Goal: Information Seeking & Learning: Learn about a topic

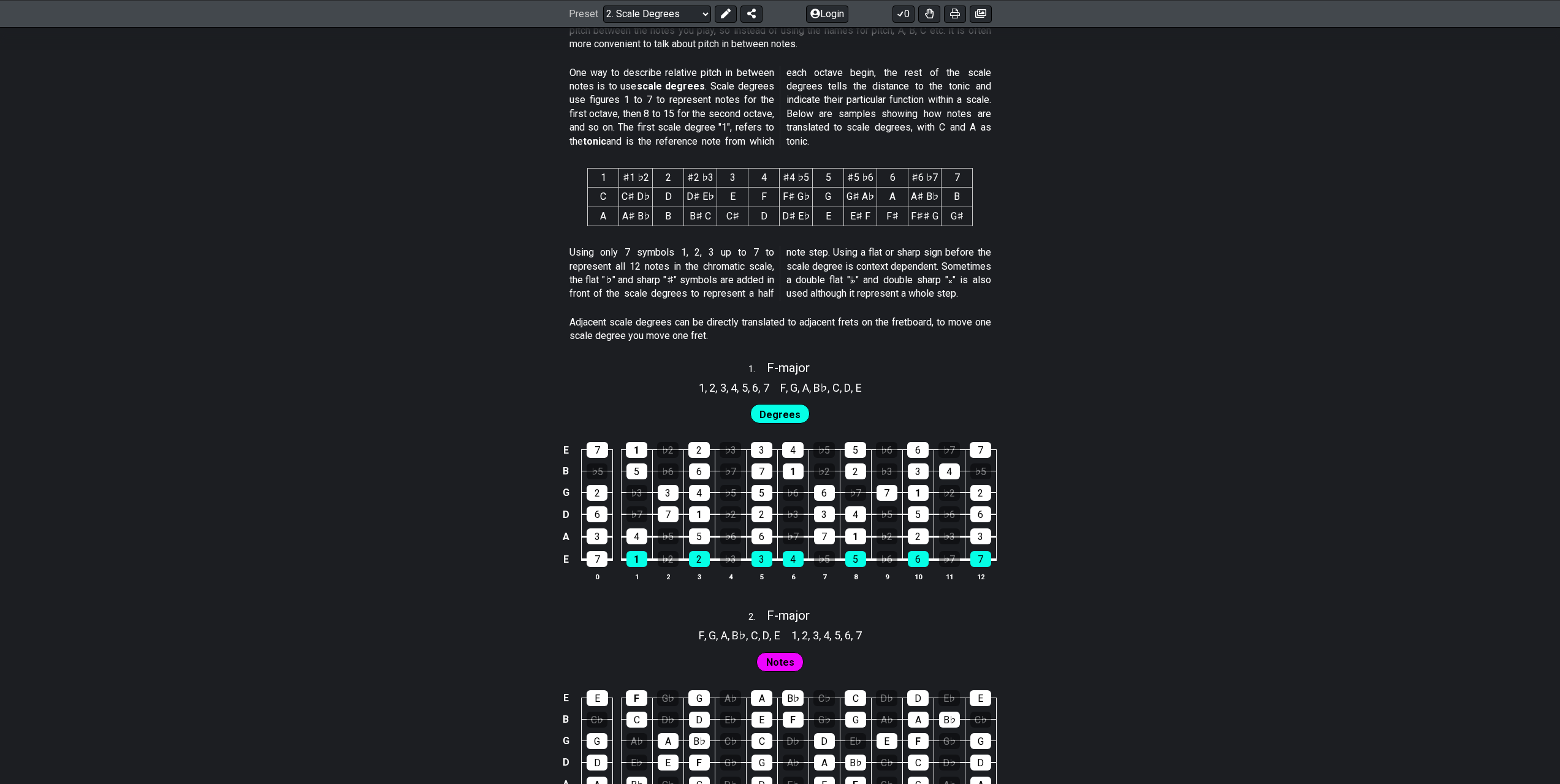
scroll to position [674, 0]
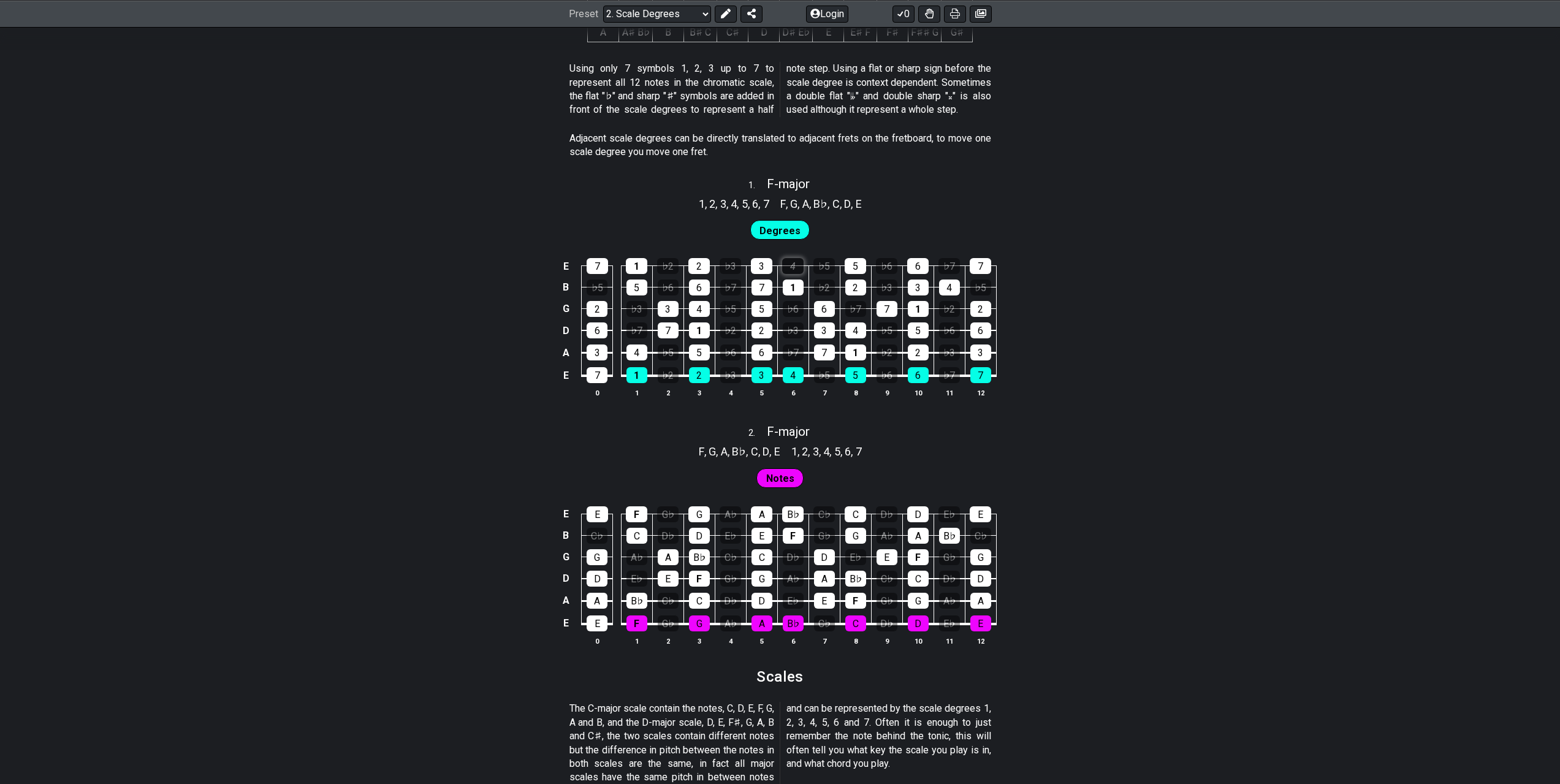
click at [782, 261] on div "4" at bounding box center [793, 265] width 22 height 16
click at [794, 264] on div "4" at bounding box center [793, 265] width 22 height 16
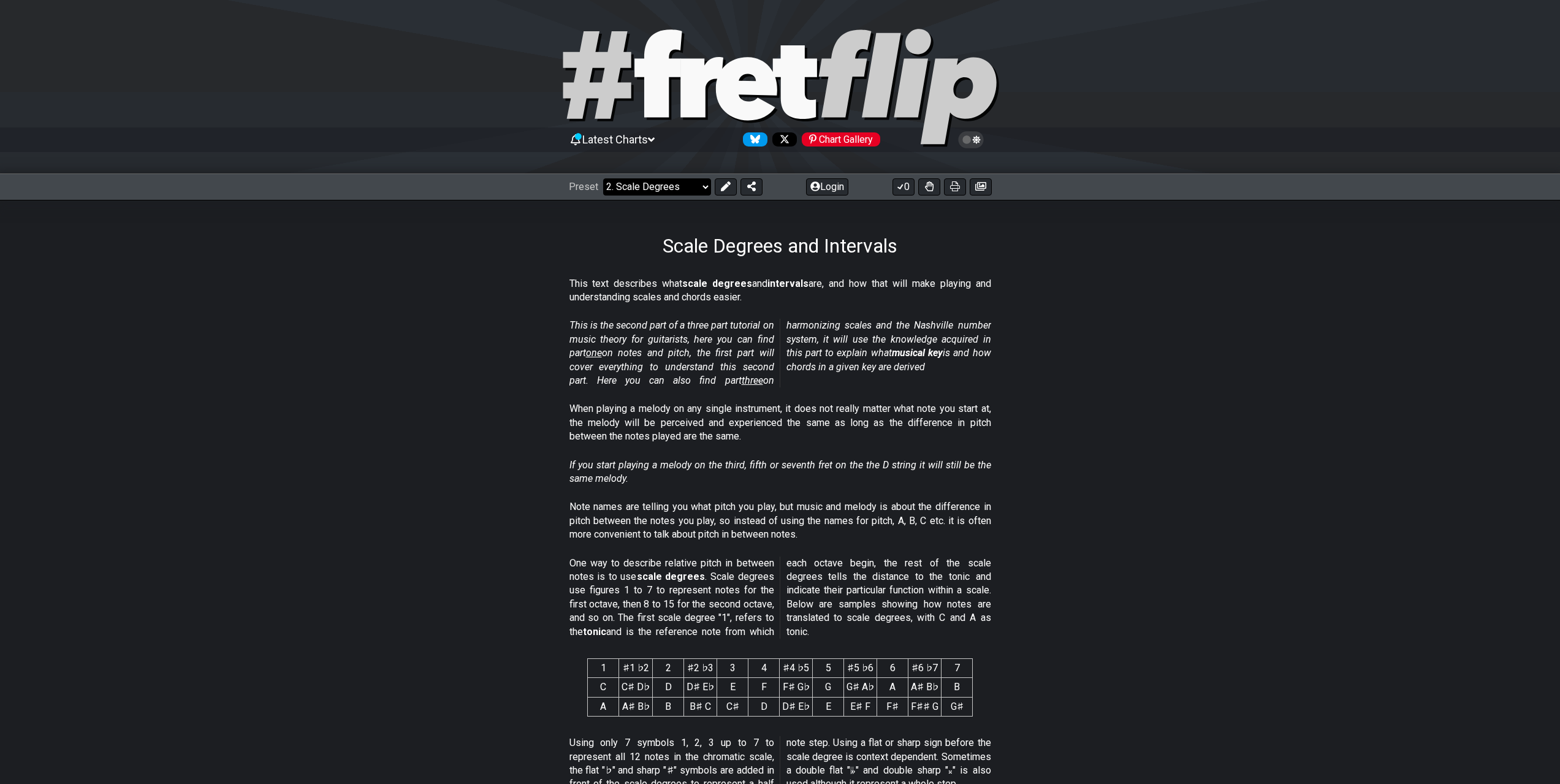
click at [650, 187] on select "Welcome to #fretflip! Initial Preset Custom Preset Minor Pentatonic Major Penta…" at bounding box center [657, 187] width 108 height 17
click at [1346, 410] on section "When playing a melody on any single instrument, it does not really matter what …" at bounding box center [780, 425] width 1560 height 56
click at [708, 68] on icon at bounding box center [701, 86] width 43 height 60
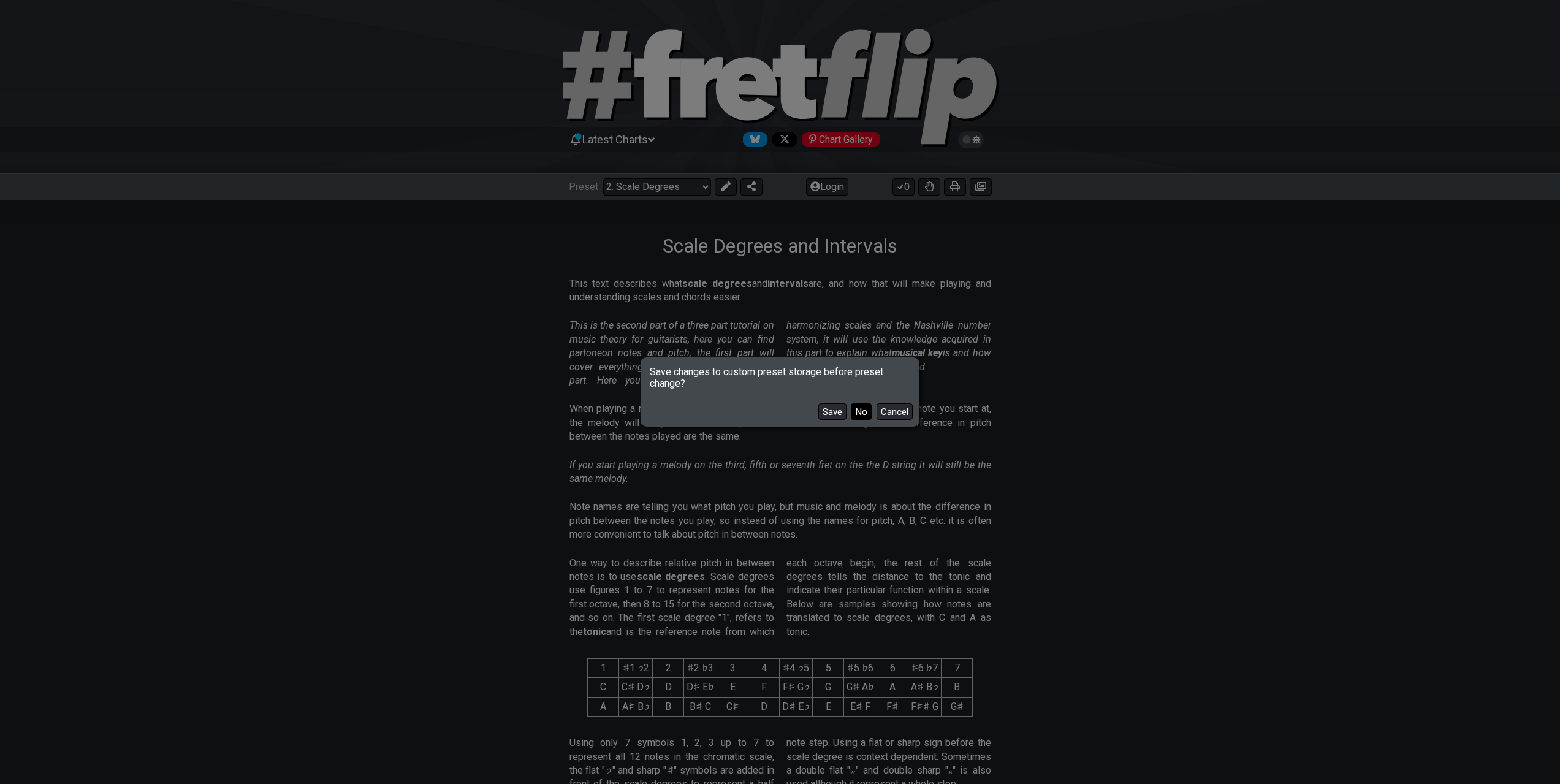
click at [867, 413] on button "No" at bounding box center [861, 411] width 21 height 16
select select "/welcome"
select select "C"
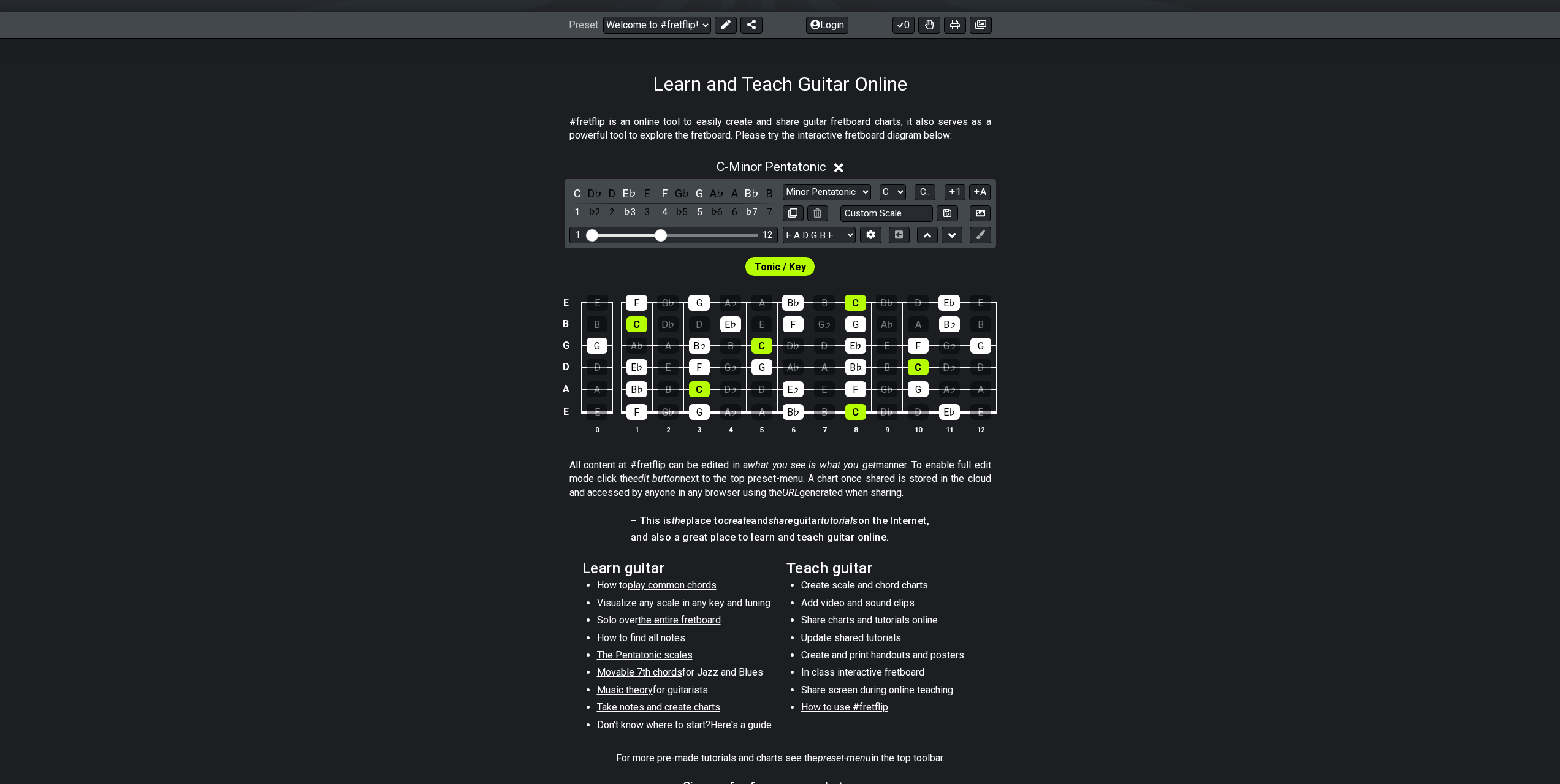
scroll to position [184, 0]
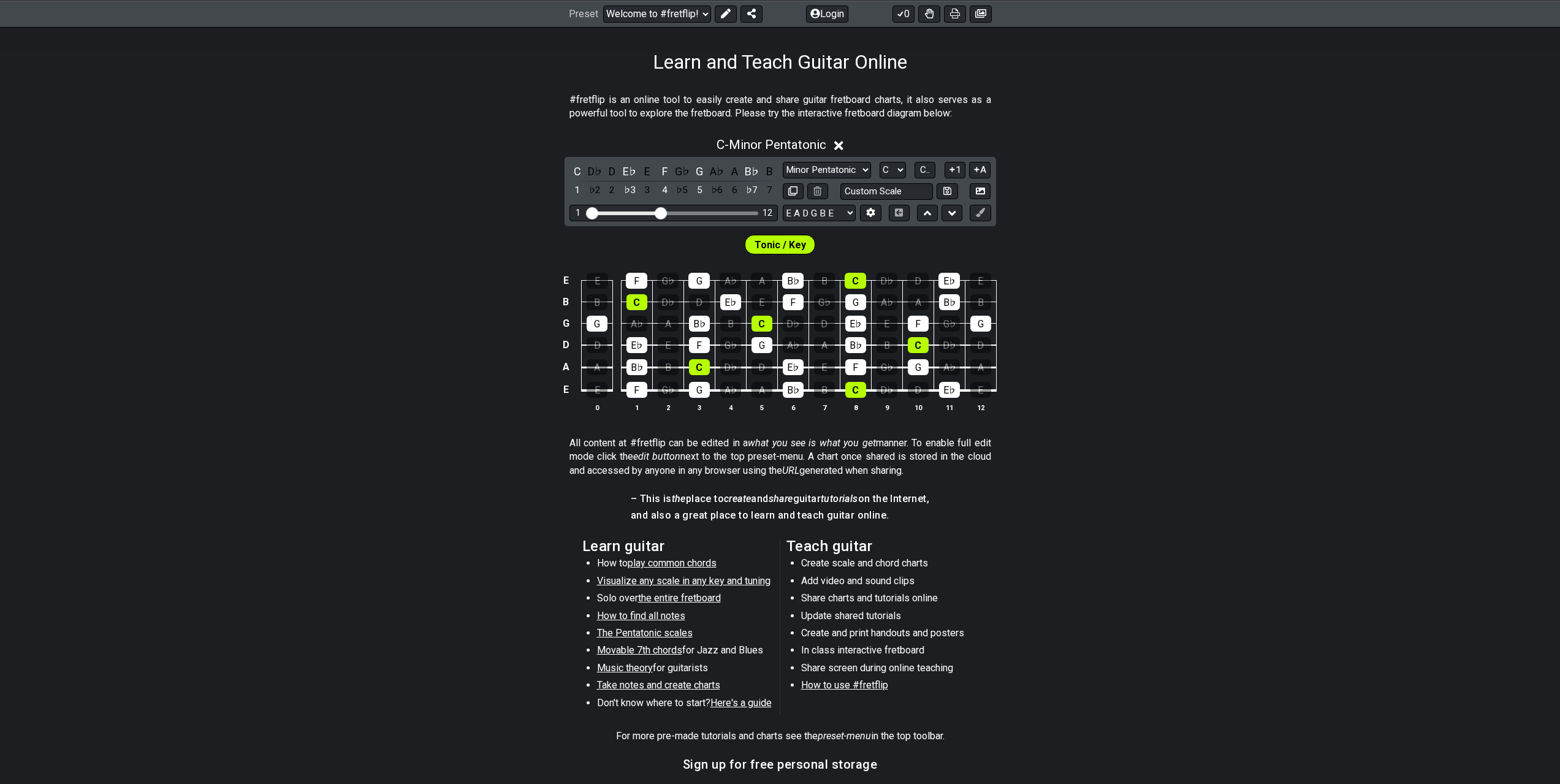
click at [733, 581] on span "Visualize any scale in any key and tuning" at bounding box center [683, 581] width 173 height 12
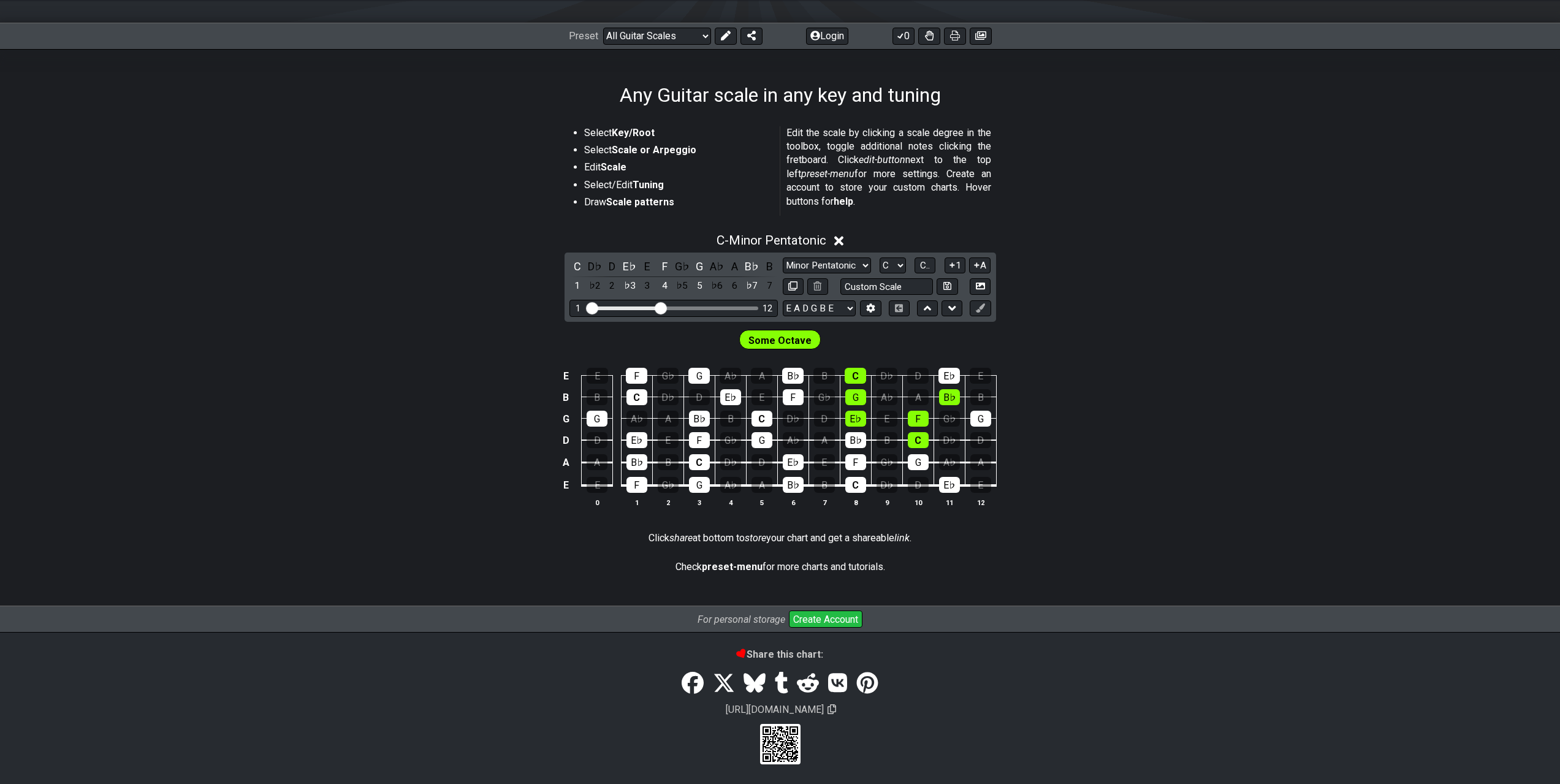
scroll to position [152, 0]
click at [617, 269] on div "D" at bounding box center [612, 265] width 16 height 16
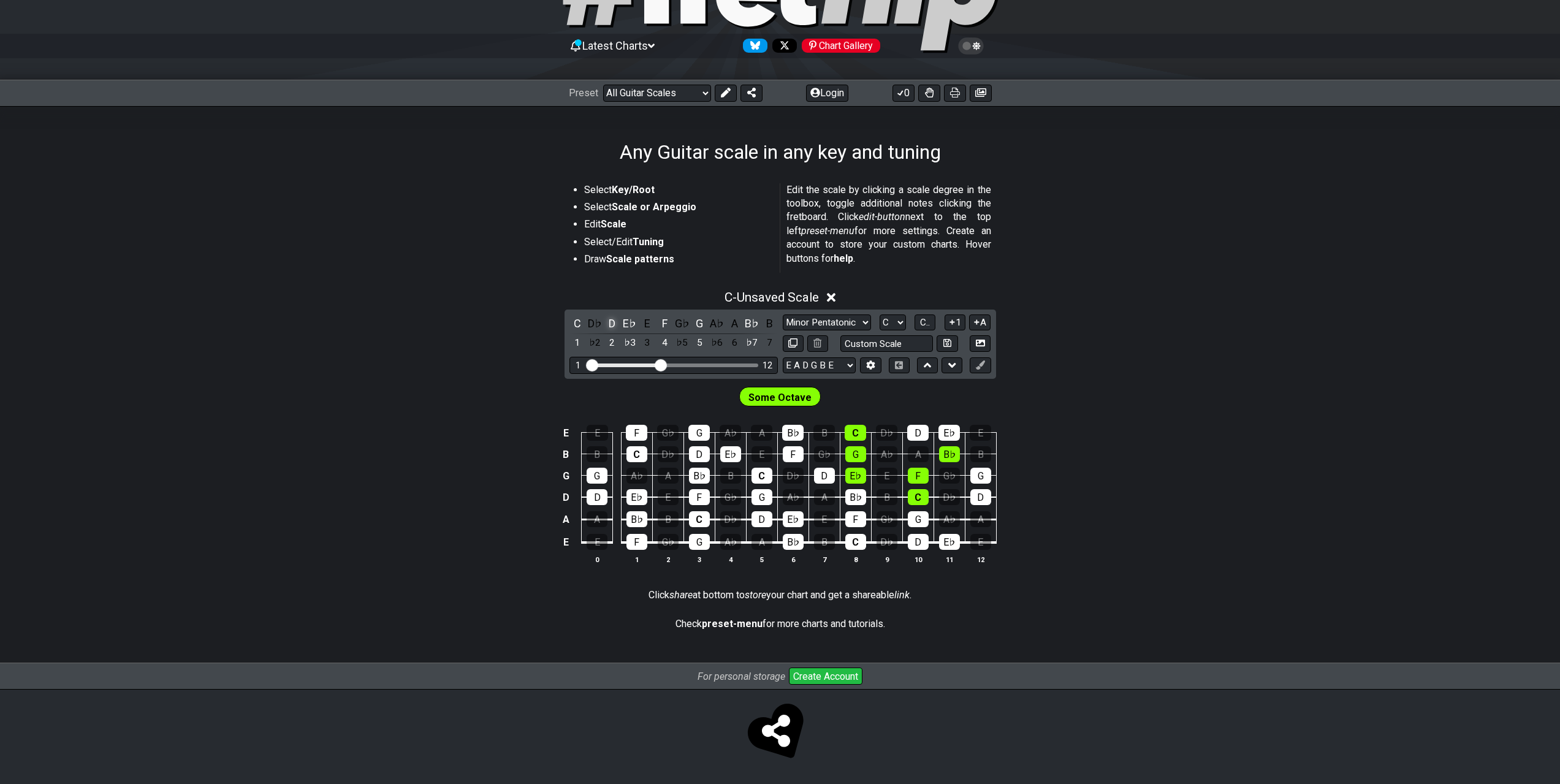
click at [610, 328] on div "D" at bounding box center [612, 323] width 16 height 16
drag, startPoint x: 672, startPoint y: 82, endPoint x: 684, endPoint y: 93, distance: 16.3
click at [675, 84] on div "Preset Welcome to #fretflip! Initial Preset Custom Preset Minor Pentatonic Majo…" at bounding box center [780, 93] width 1560 height 27
click at [684, 93] on select "Welcome to #fretflip! Initial Preset Custom Preset Minor Pentatonic Major Penta…" at bounding box center [657, 93] width 108 height 17
click at [430, 80] on div "Preset Welcome to #fretflip! Initial Preset Custom Preset Minor Pentatonic Majo…" at bounding box center [780, 93] width 1560 height 27
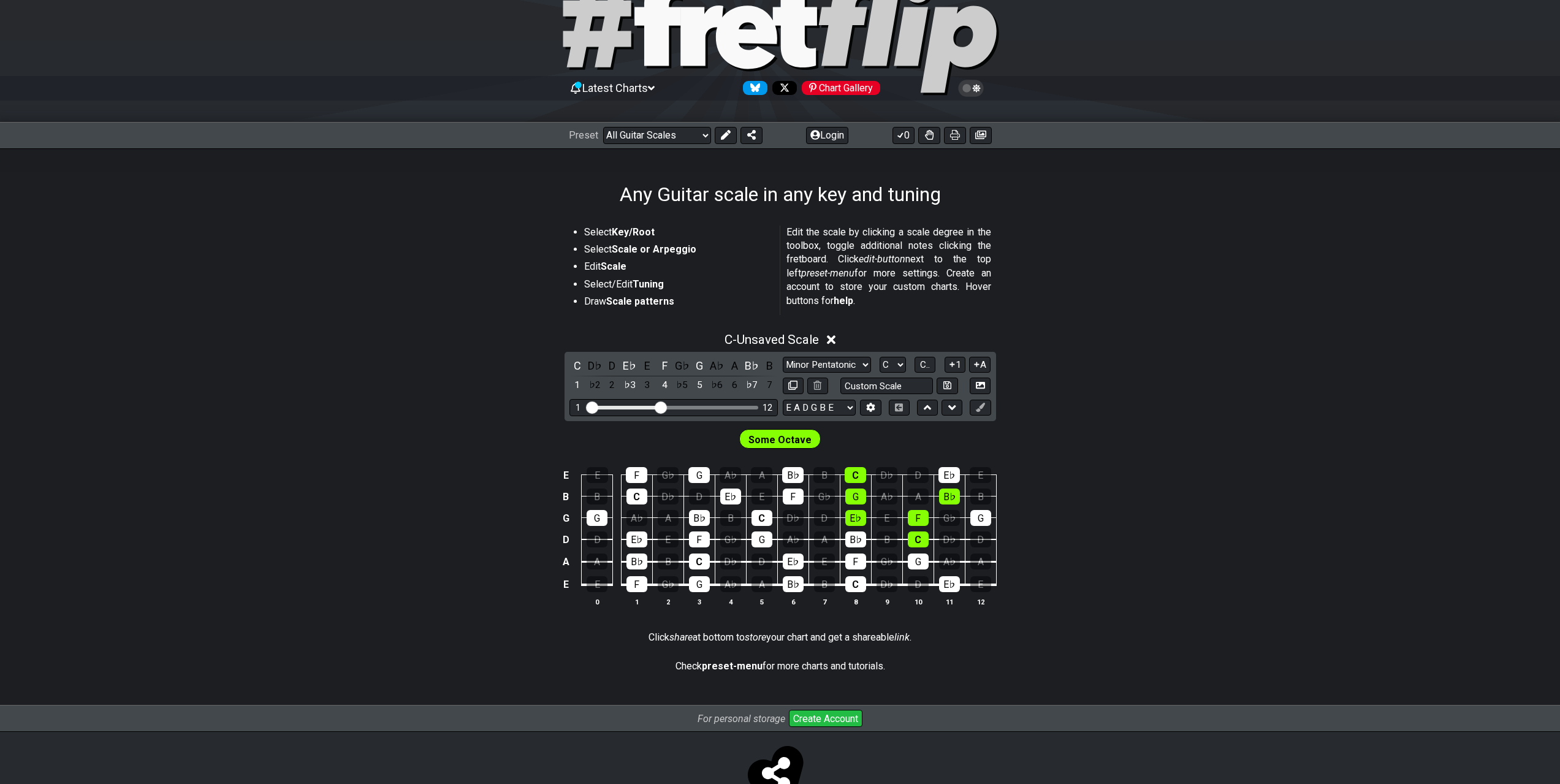
scroll to position [0, 0]
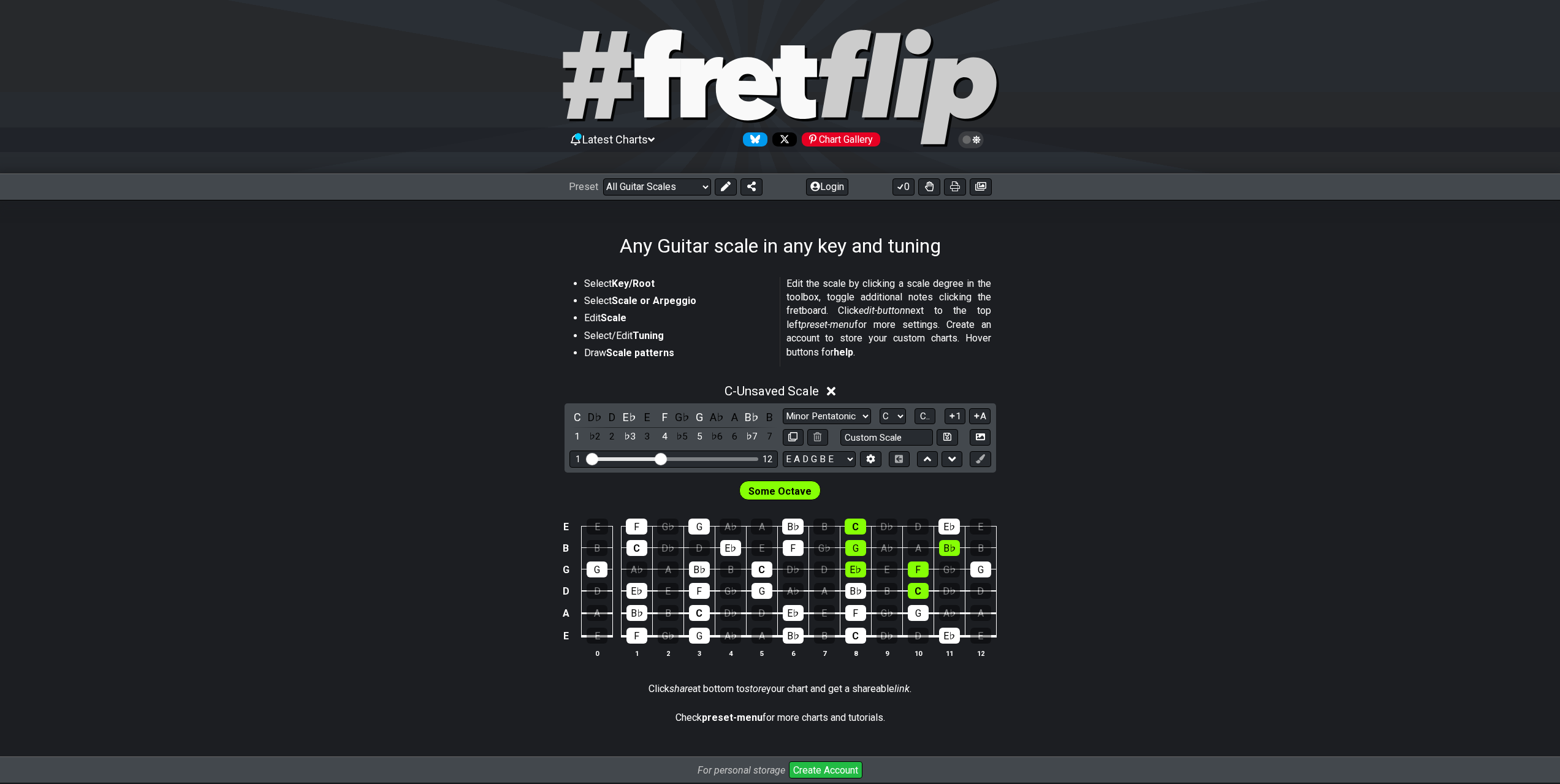
click at [661, 73] on icon at bounding box center [658, 73] width 47 height 88
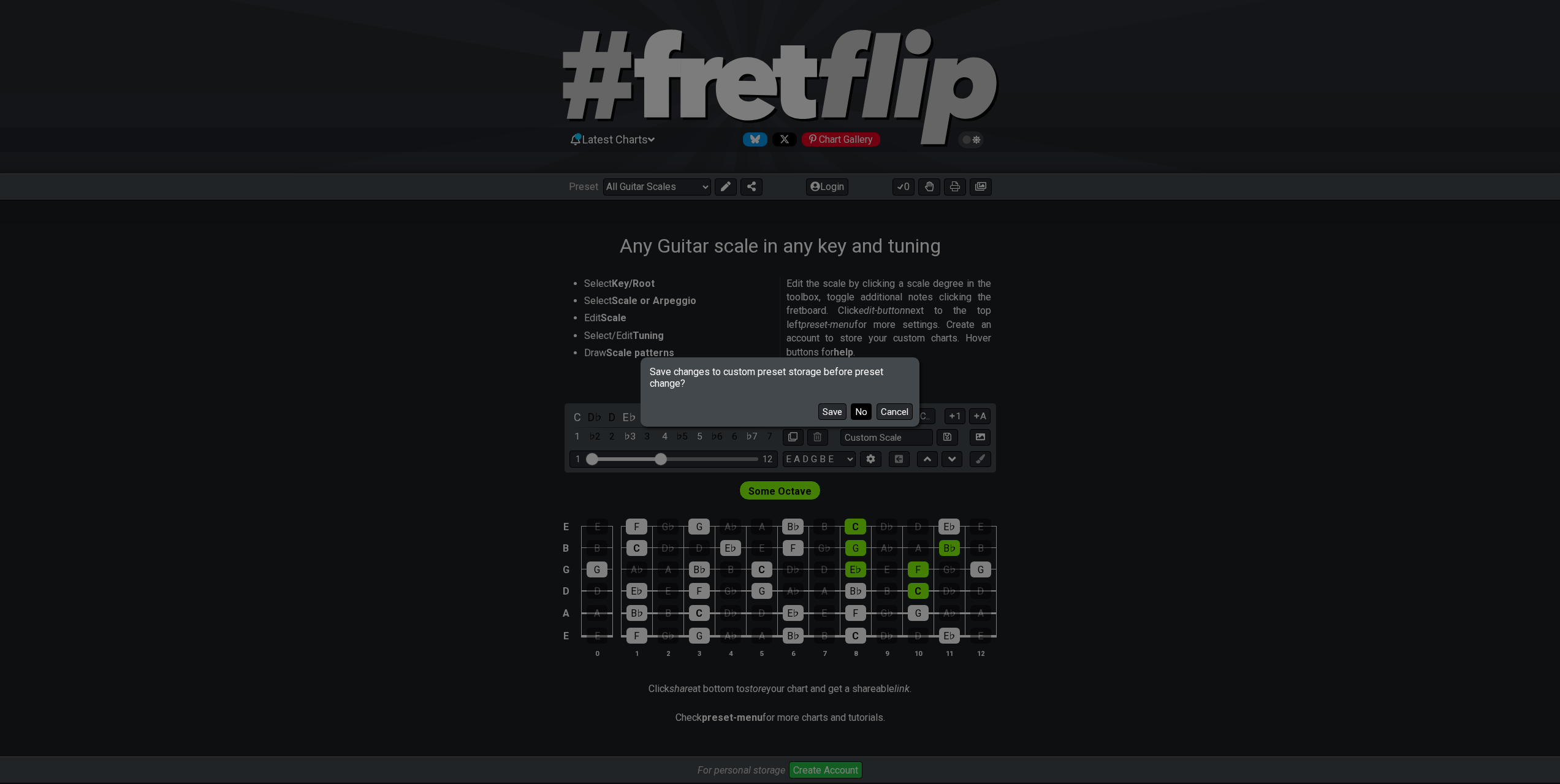
click at [860, 411] on button "No" at bounding box center [861, 411] width 21 height 16
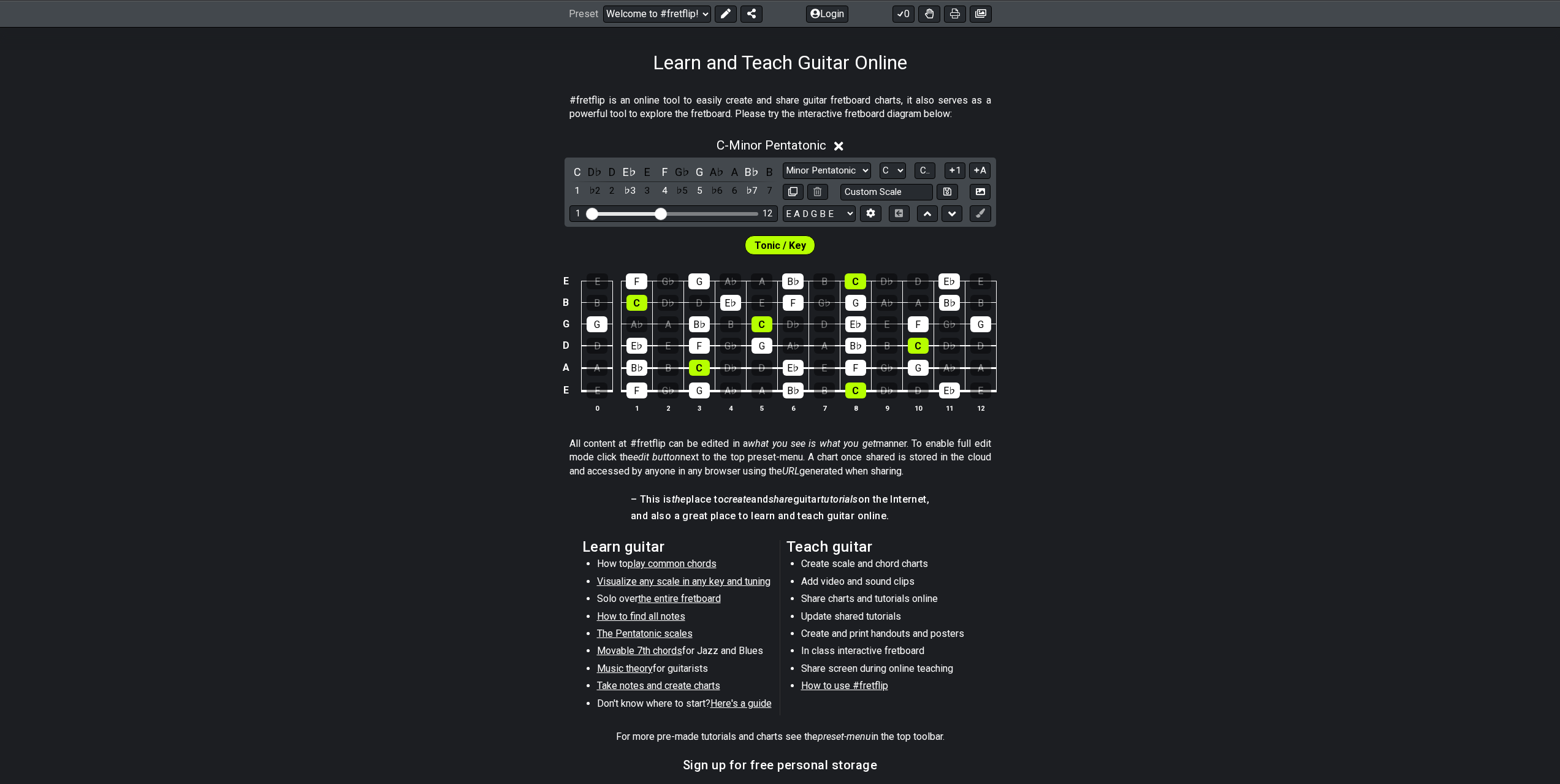
scroll to position [307, 0]
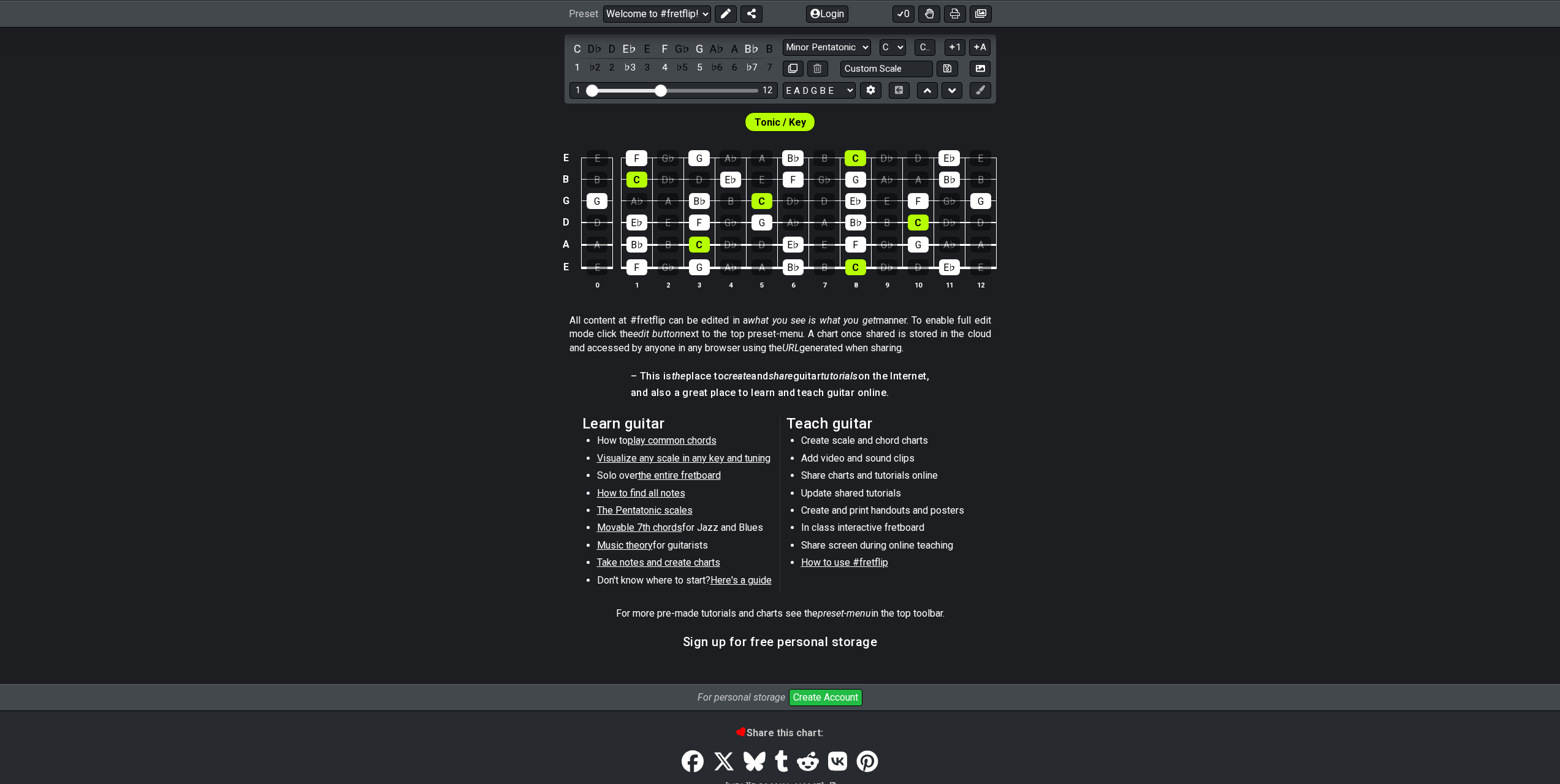
click at [689, 476] on span "the entire fretboard" at bounding box center [679, 475] width 83 height 12
select select "/how-to-solo"
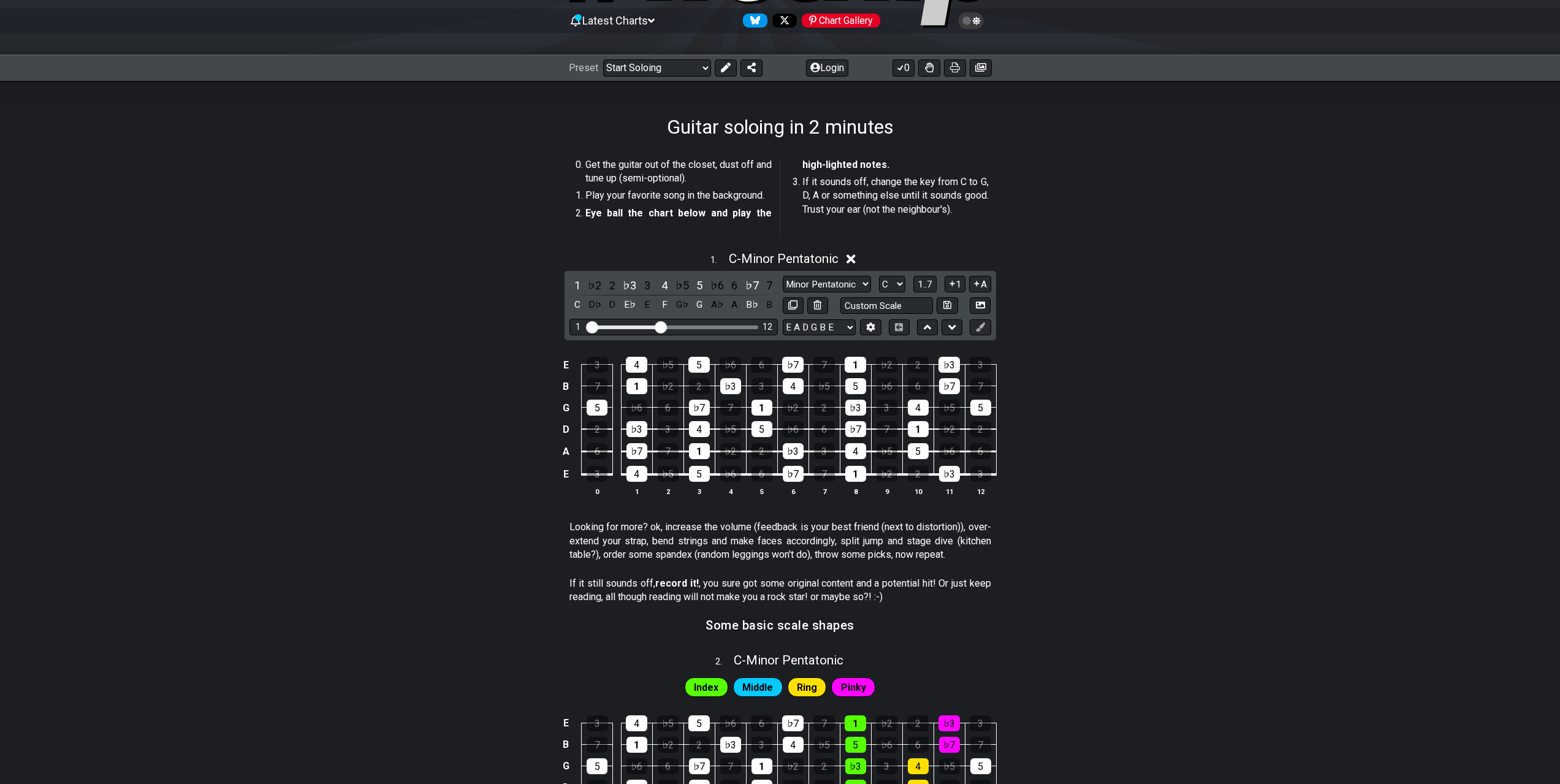
scroll to position [123, 0]
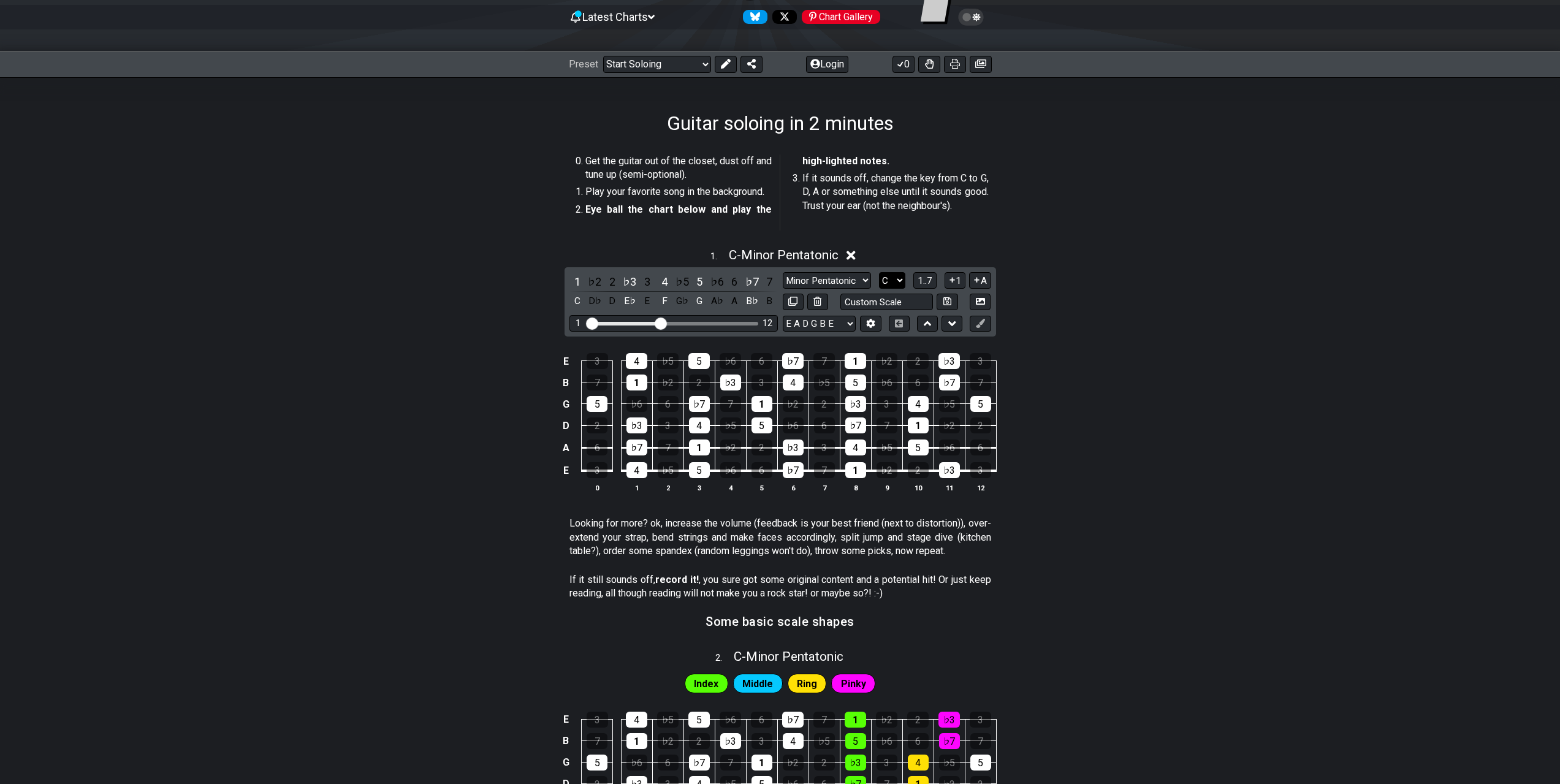
click at [890, 279] on select "A♭ A A♯ B♭ B C C♯ D♭ D D♯ E♭ E F F♯ G♭ G G♯" at bounding box center [892, 280] width 26 height 16
select select "G"
click at [879, 272] on select "A♭ A A♯ B♭ B C C♯ D♭ D D♯ E♭ E F F♯ G♭ G G♯" at bounding box center [892, 280] width 26 height 16
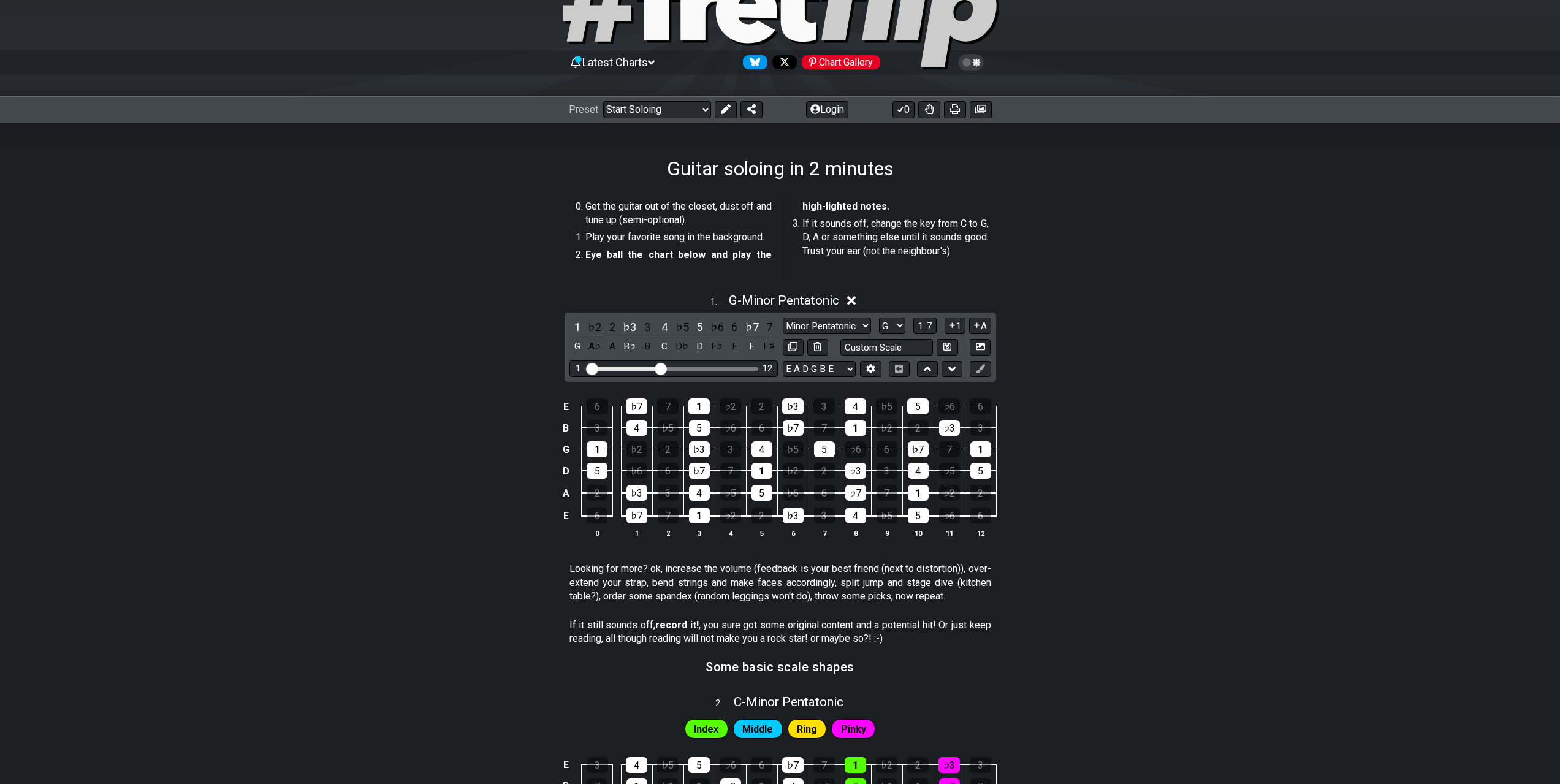
scroll to position [99, 0]
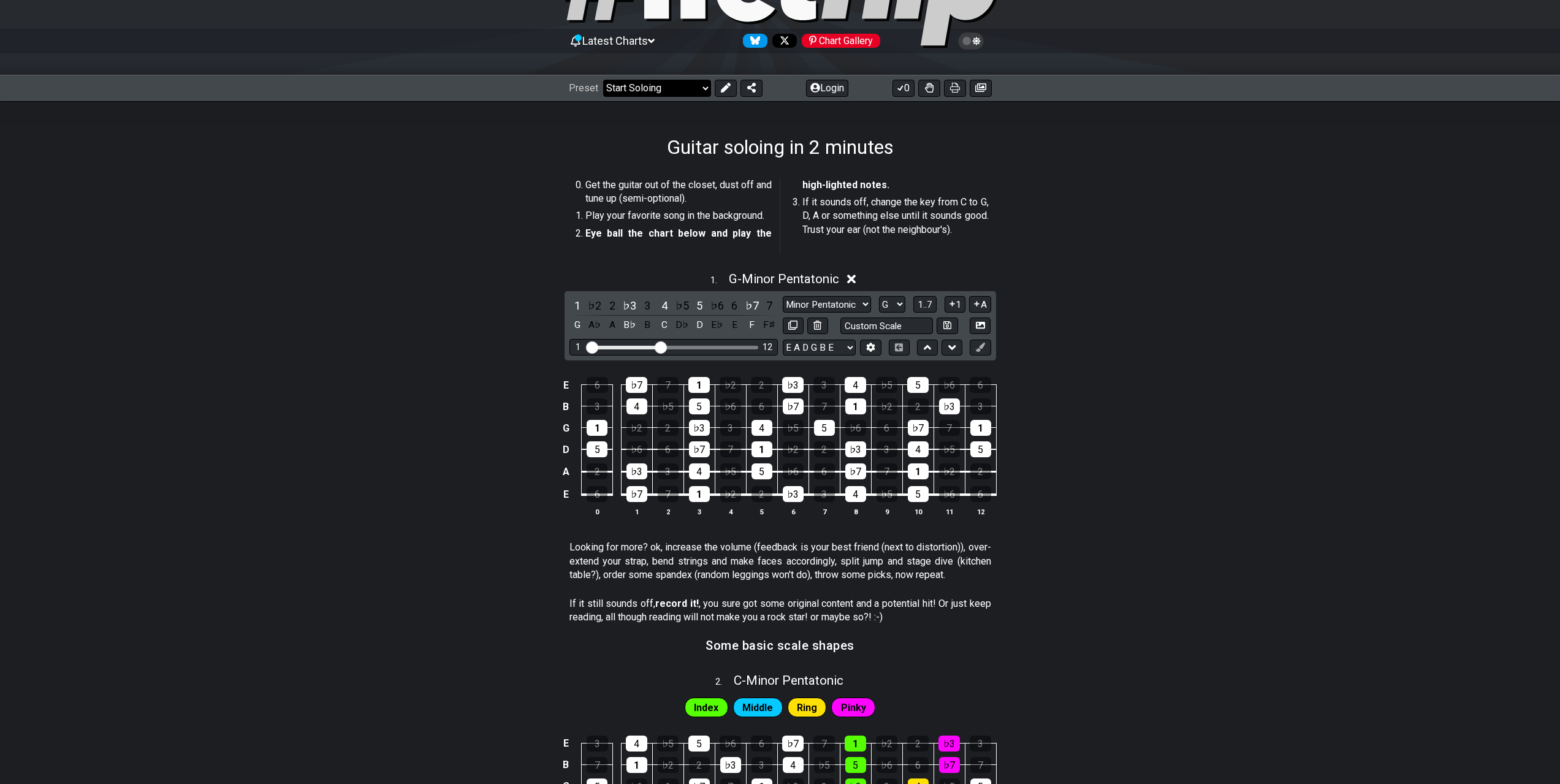
click at [693, 92] on select "Welcome to #fretflip! Initial Preset Custom Preset Minor Pentatonic Major Penta…" at bounding box center [657, 88] width 108 height 17
click at [603, 80] on select "Welcome to #fretflip! Initial Preset Custom Preset Minor Pentatonic Major Penta…" at bounding box center [657, 88] width 108 height 17
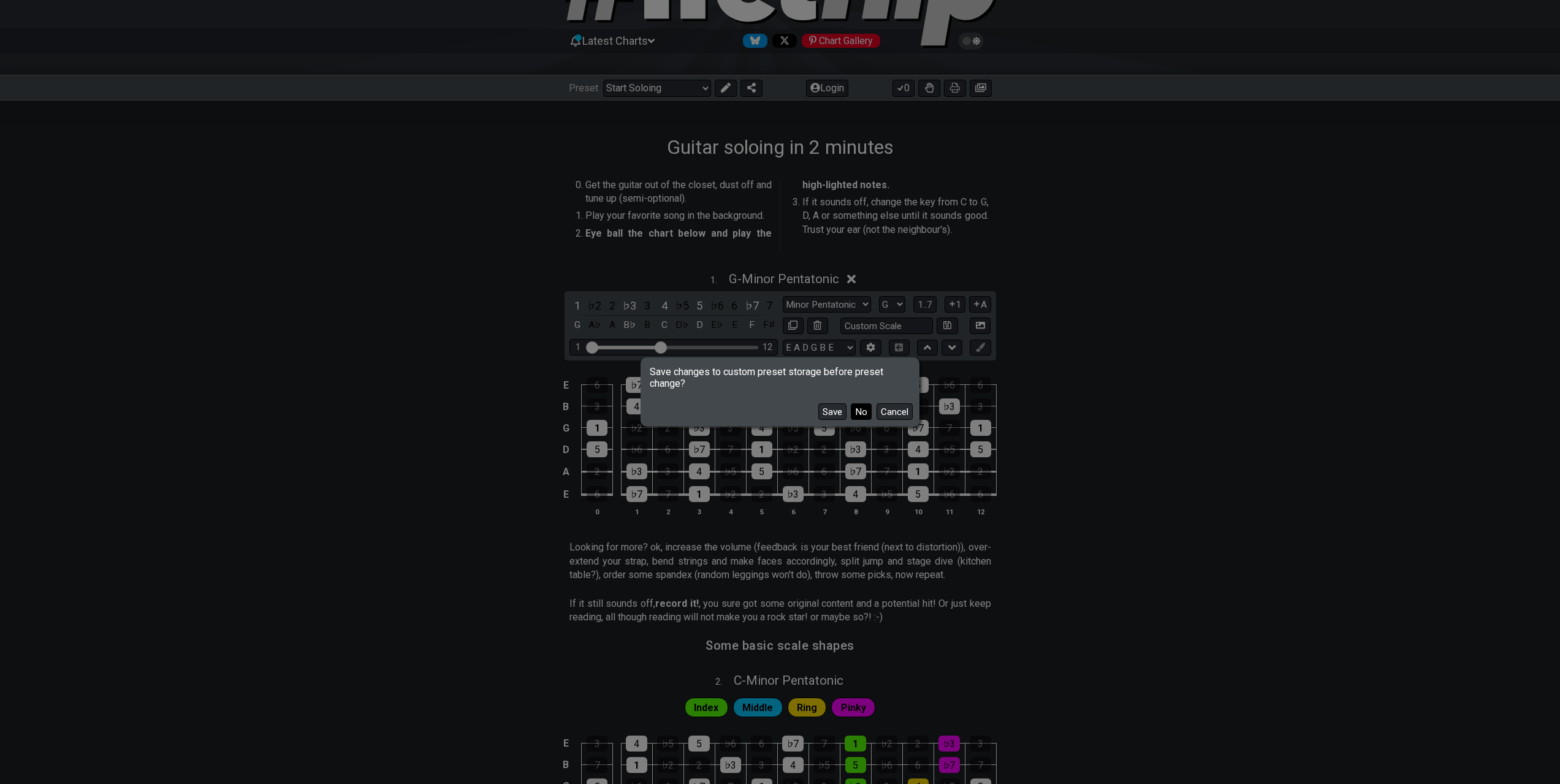
click at [860, 404] on button "No" at bounding box center [861, 411] width 21 height 16
select select "/minor-pentatonic"
select select "C"
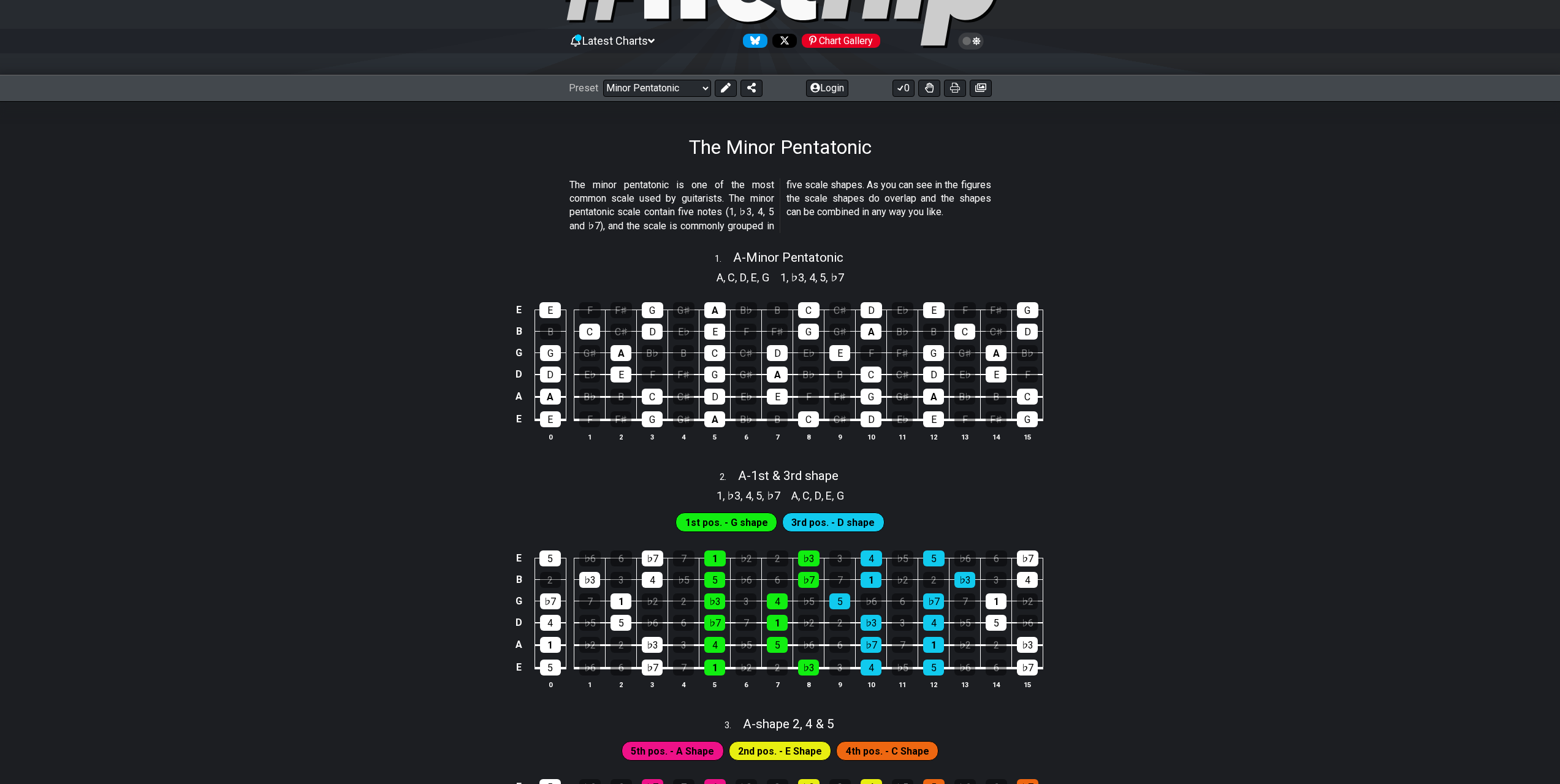
click at [363, 297] on div "E E F F♯ G G♯ A B♭ B C C♯ D E♭ E F F♯ G B B C C♯ D E♭ E F F♯ G G♯ A B♭ B C C♯ D…" at bounding box center [780, 373] width 1560 height 172
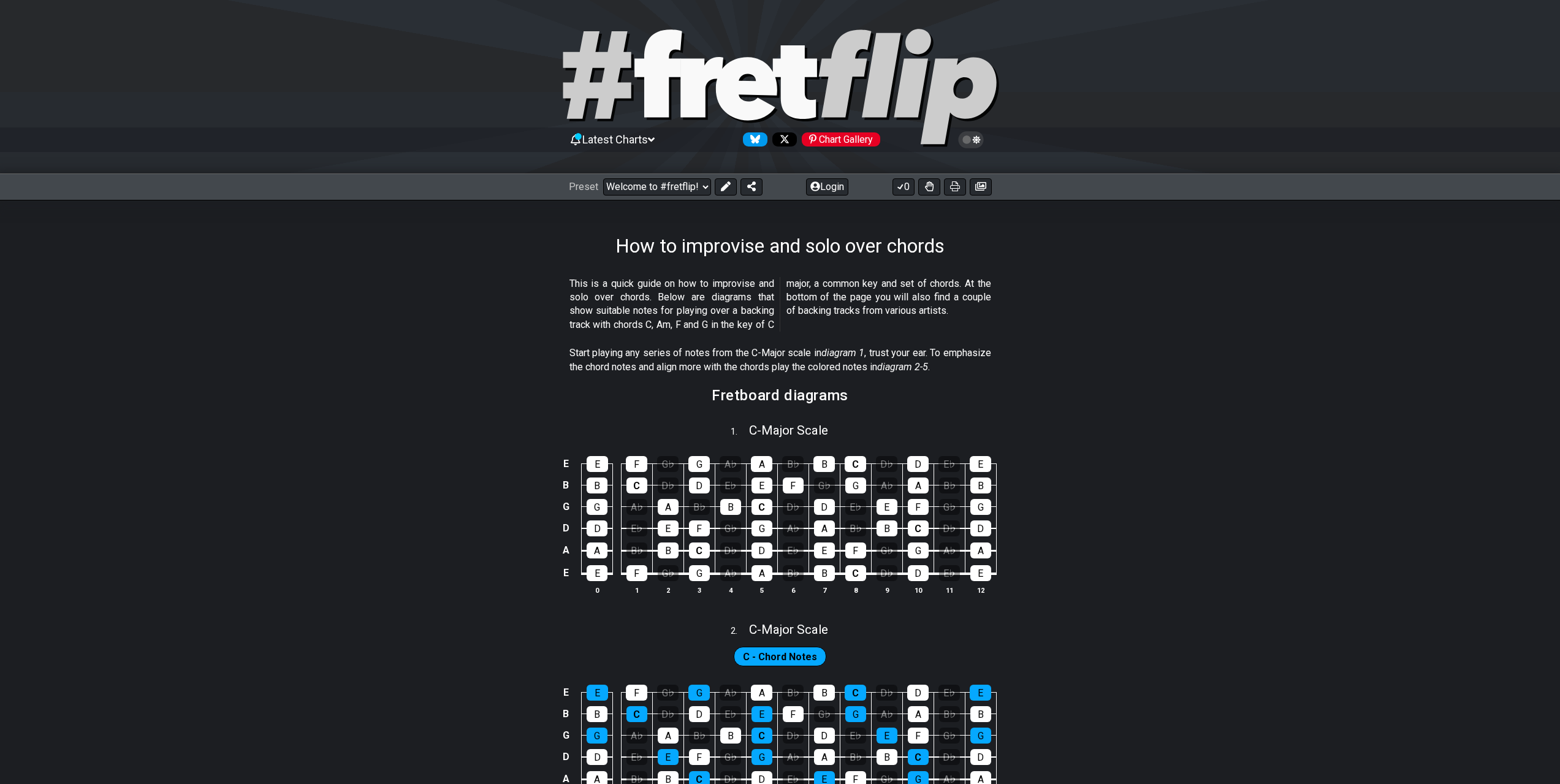
click at [726, 91] on icon at bounding box center [745, 88] width 61 height 63
select select "C"
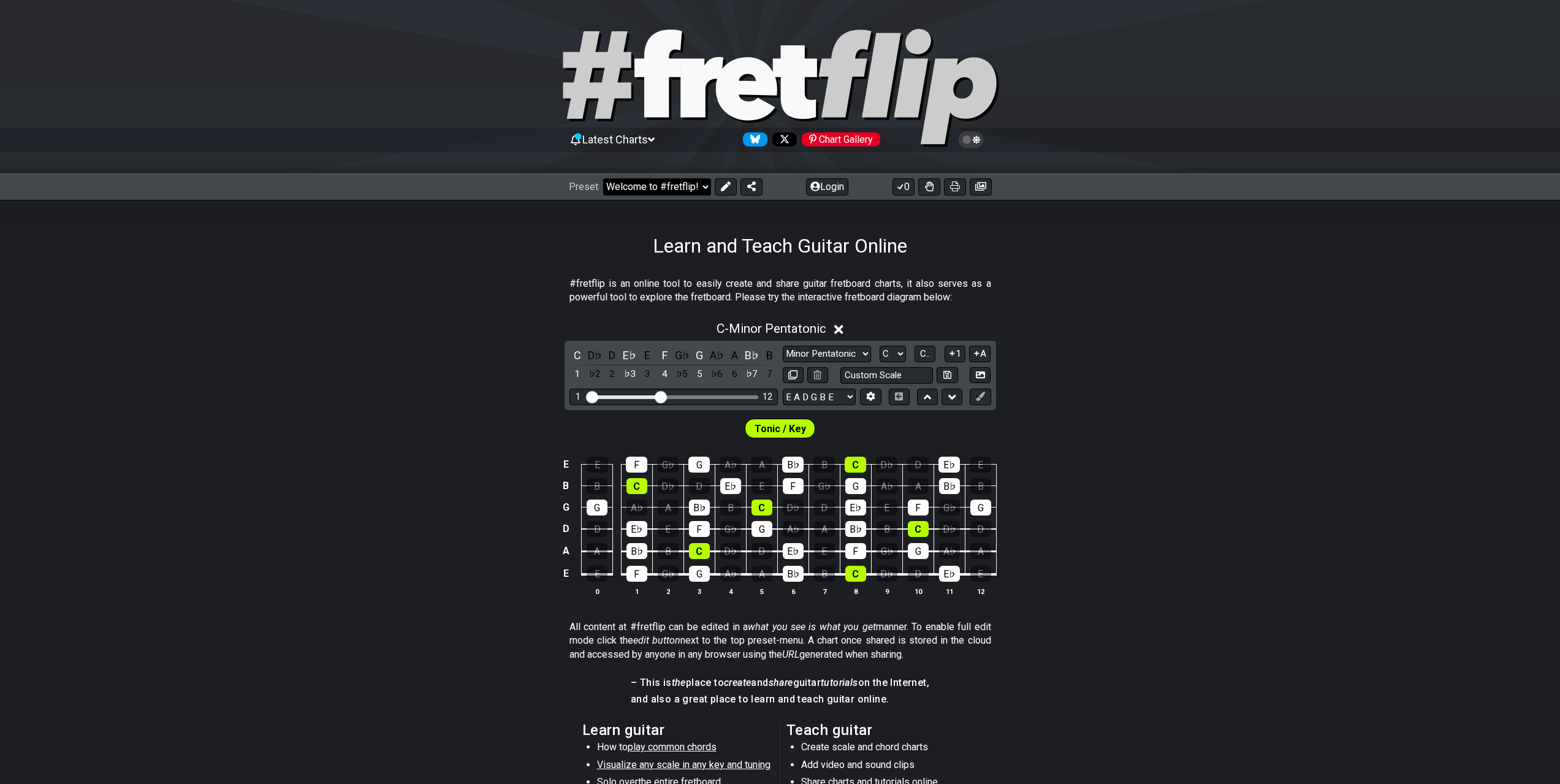
click at [672, 185] on select "Welcome to #fretflip! Initial Preset Custom Preset Minor Pentatonic Major Penta…" at bounding box center [657, 187] width 108 height 17
click at [603, 179] on select "Welcome to #fretflip! Initial Preset Custom Preset Minor Pentatonic Major Penta…" at bounding box center [657, 187] width 108 height 17
select select "/minor-pentatonic"
select select "C"
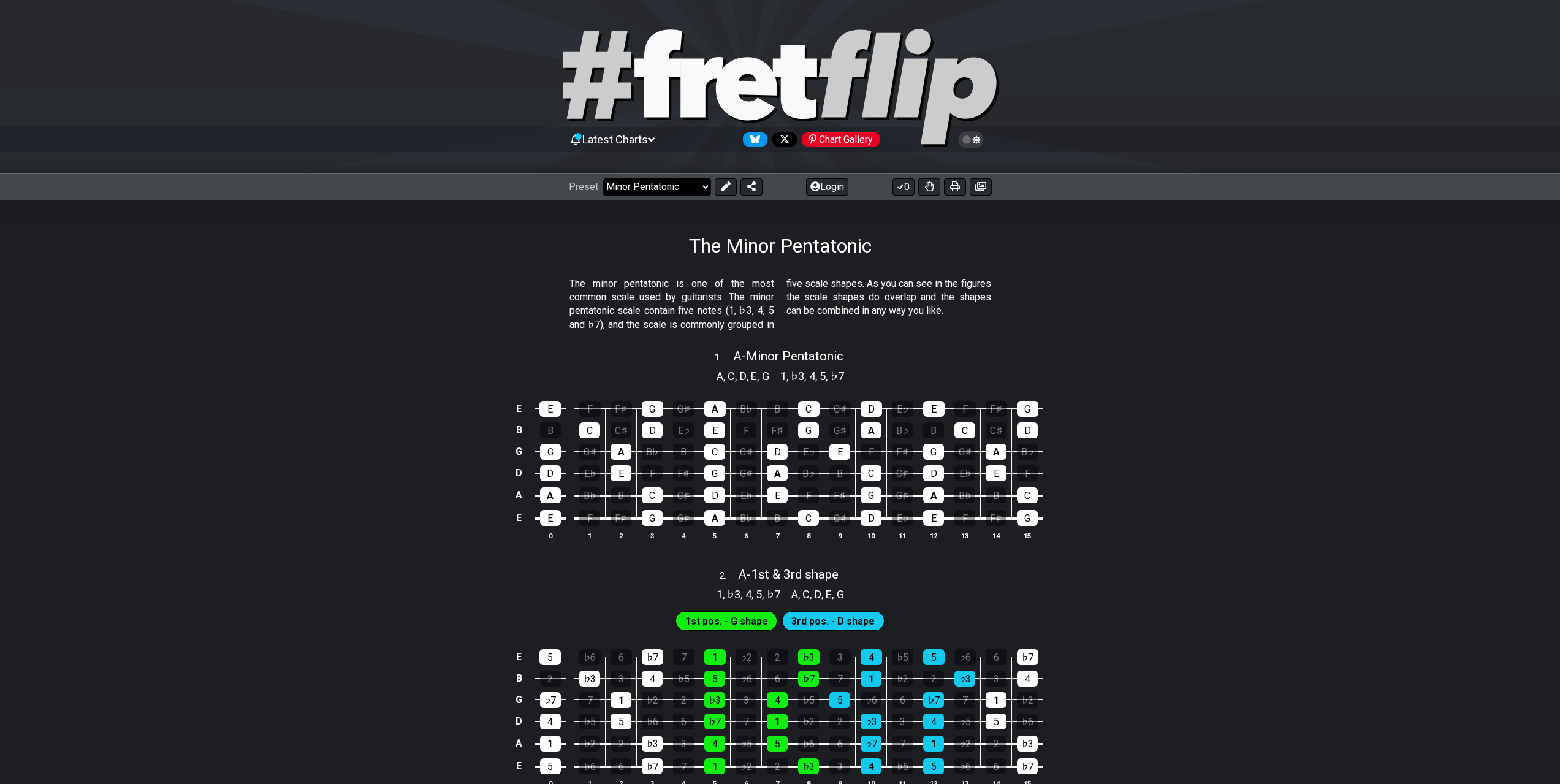
click at [657, 181] on select "Welcome to #fretflip! Initial Preset Custom Preset Minor Pentatonic Major Penta…" at bounding box center [657, 187] width 108 height 17
click at [603, 179] on select "Welcome to #fretflip! Initial Preset Custom Preset Minor Pentatonic Major Penta…" at bounding box center [657, 187] width 108 height 17
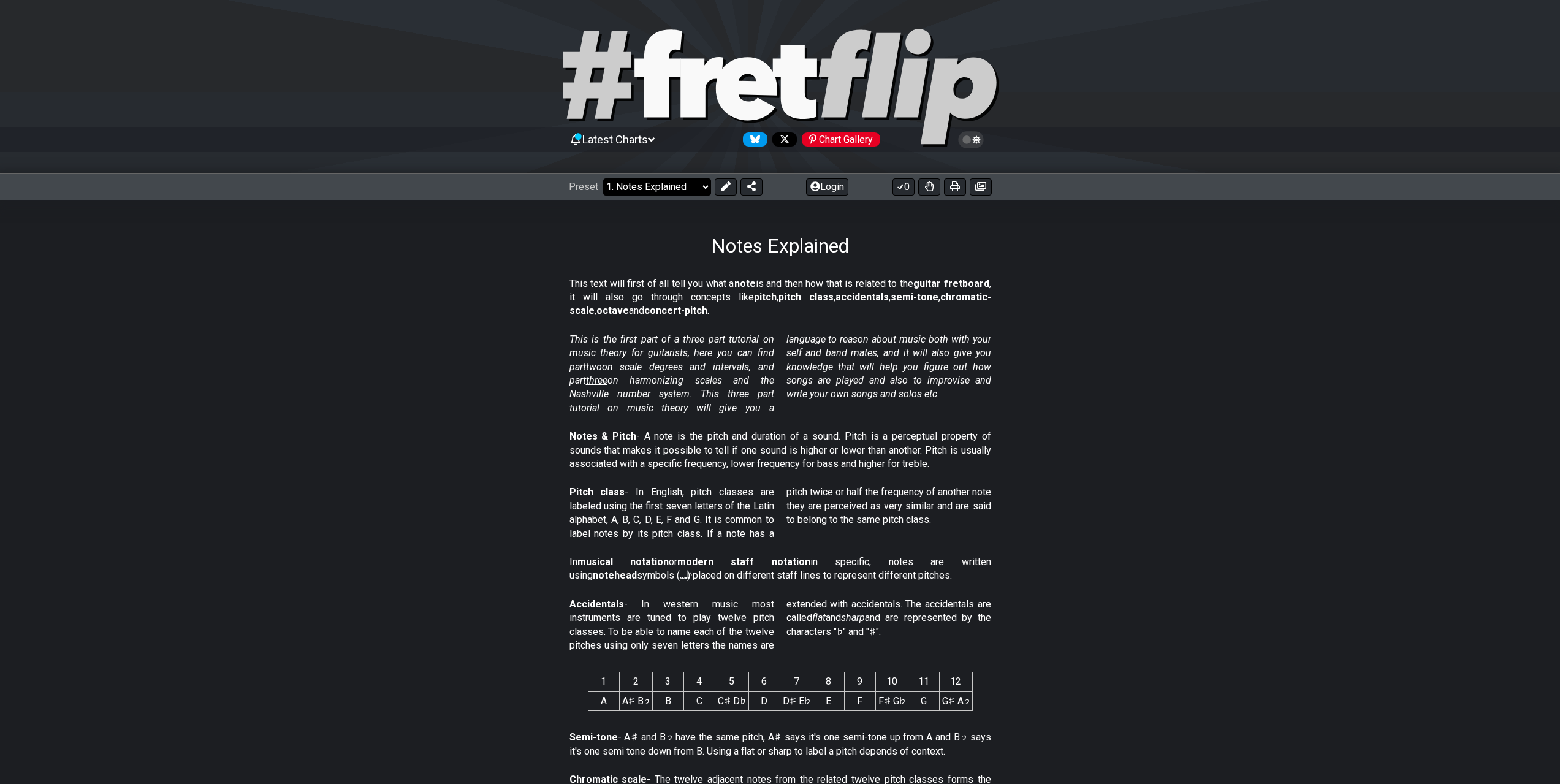
click at [642, 192] on select "Welcome to #fretflip! Initial Preset Custom Preset Minor Pentatonic Major Penta…" at bounding box center [657, 187] width 108 height 17
click at [603, 179] on select "Welcome to #fretflip! Initial Preset Custom Preset Minor Pentatonic Major Penta…" at bounding box center [657, 187] width 108 height 17
select select "/scale-degrees-and-intervals"
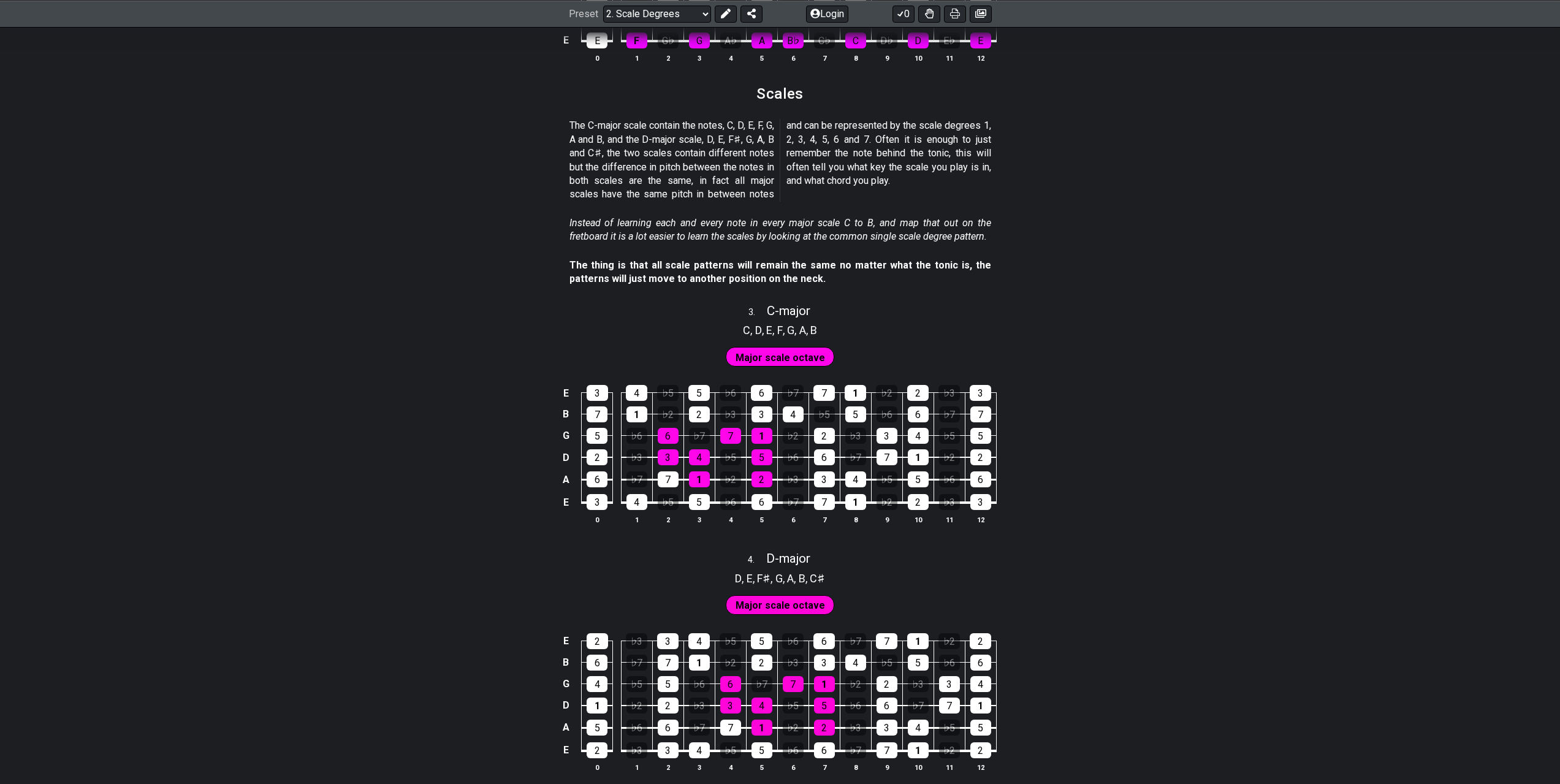
scroll to position [1287, 0]
